Goal: Navigation & Orientation: Find specific page/section

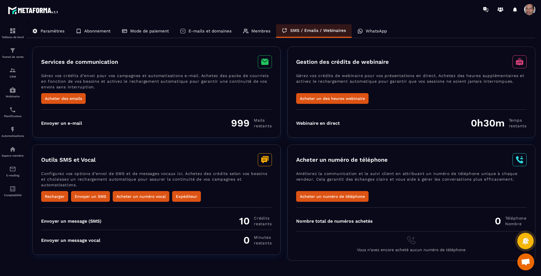
click at [379, 32] on p "WhatsApp" at bounding box center [376, 30] width 21 height 5
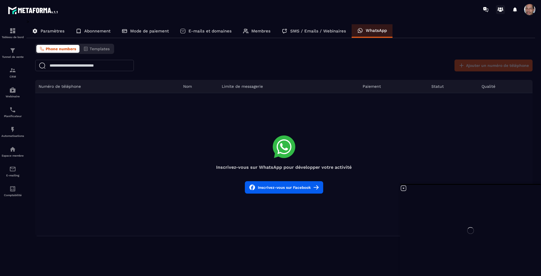
click at [500, 11] on icon at bounding box center [500, 11] width 3 height 2
click at [527, 8] on span at bounding box center [529, 9] width 11 height 11
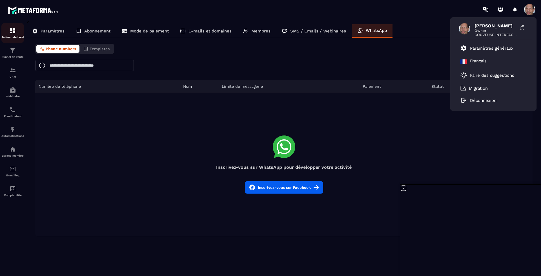
click at [15, 29] on img at bounding box center [12, 30] width 7 height 7
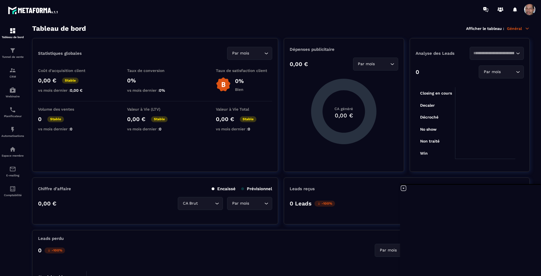
click at [192, 199] on div "CA Brut Loading..." at bounding box center [200, 203] width 45 height 13
click at [267, 200] on icon "Search for option" at bounding box center [266, 203] width 6 height 6
click at [403, 183] on div "Leads reçus 0 Leads -100% Hebdomadaire Loading... Par mois Loading..." at bounding box center [407, 200] width 246 height 47
click at [403, 185] on icon at bounding box center [403, 188] width 7 height 7
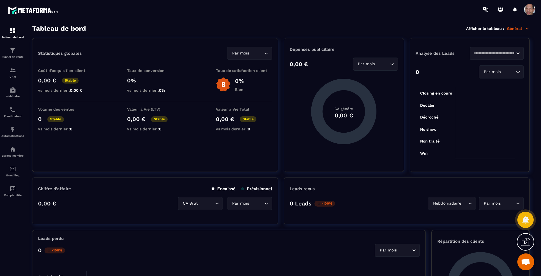
drag, startPoint x: 534, startPoint y: 107, endPoint x: 540, endPoint y: 152, distance: 44.9
click at [540, 152] on section "Tableau de bord Tunnel de vente CRM Webinaire Planificateur Automatisations Esp…" at bounding box center [270, 150] width 541 height 263
click at [540, 218] on section "Tableau de bord Tunnel de vente CRM Webinaire Planificateur Automatisations Esp…" at bounding box center [270, 150] width 541 height 263
click at [401, 200] on div "0 Leads -100% Hebdomadaire Loading... Par mois Loading..." at bounding box center [407, 203] width 234 height 13
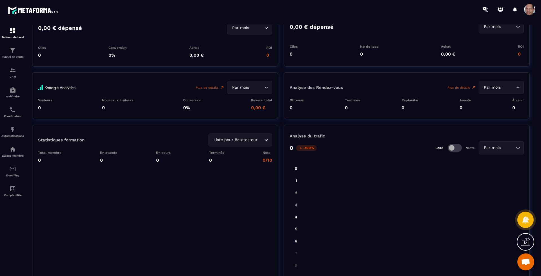
scroll to position [741, 0]
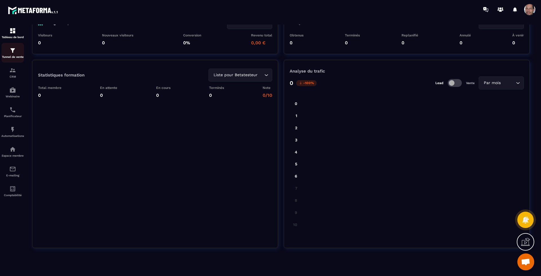
click at [14, 53] on img at bounding box center [12, 50] width 7 height 7
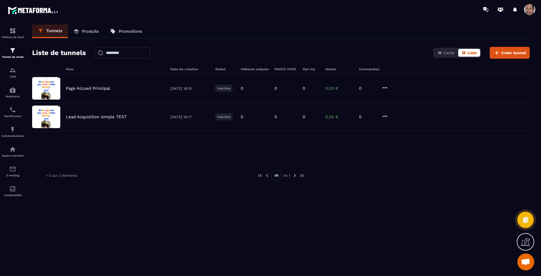
click at [96, 30] on p "Produits" at bounding box center [90, 31] width 17 height 5
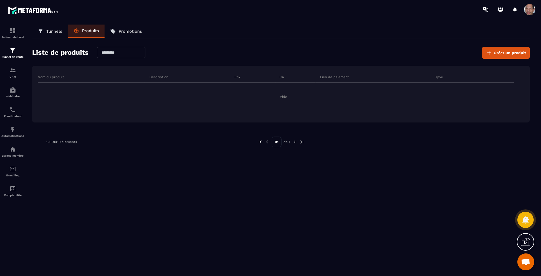
click at [120, 30] on p "Promotions" at bounding box center [130, 31] width 23 height 5
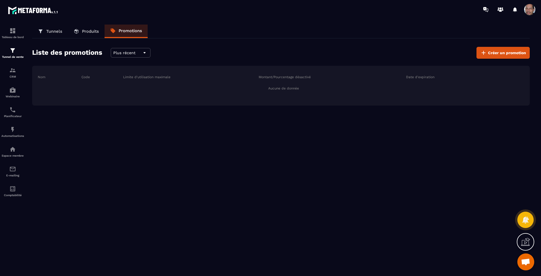
click at [92, 33] on p "Produits" at bounding box center [90, 31] width 17 height 5
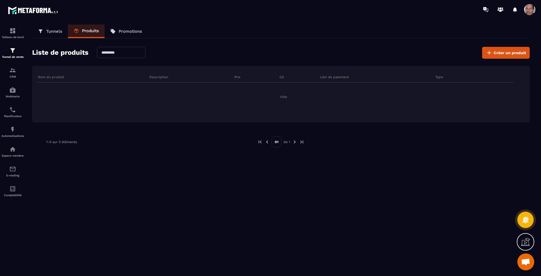
click at [48, 28] on link "Tunnels" at bounding box center [50, 32] width 36 height 14
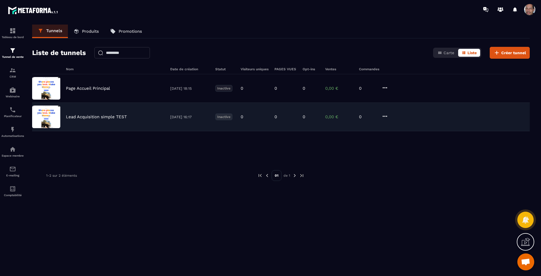
click at [96, 114] on p "Lead Acquisition simple TEST" at bounding box center [96, 116] width 61 height 5
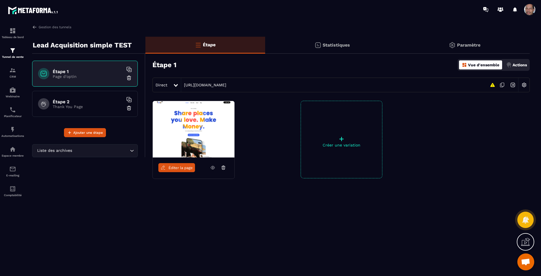
click at [214, 125] on img at bounding box center [194, 129] width 82 height 56
click at [176, 164] on link "Éditer la page" at bounding box center [176, 167] width 37 height 9
